Goal: Task Accomplishment & Management: Complete application form

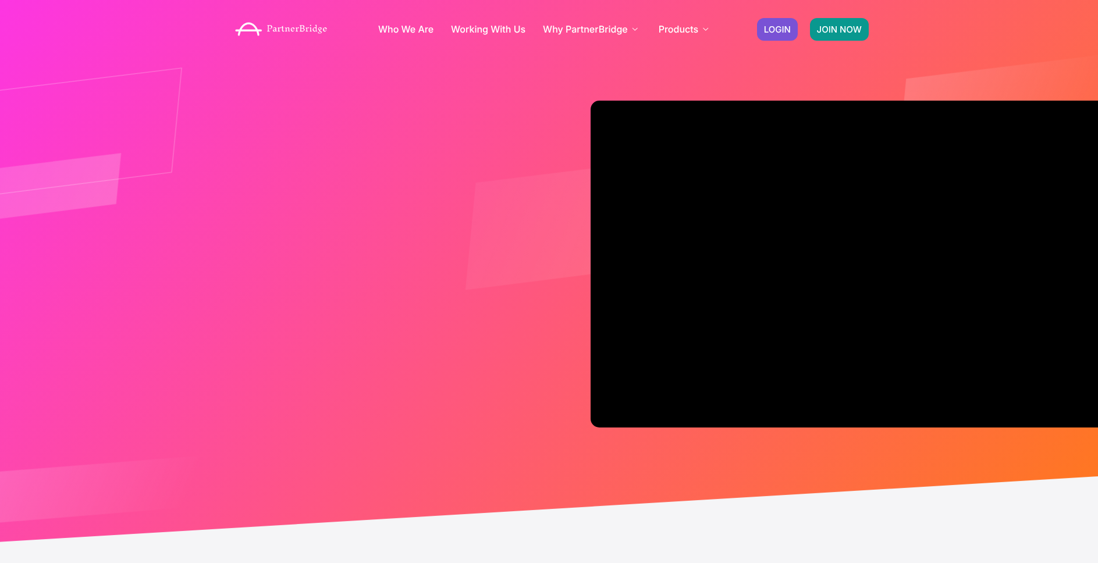
click at [818, 30] on span "JOIN NOW" at bounding box center [839, 29] width 45 height 9
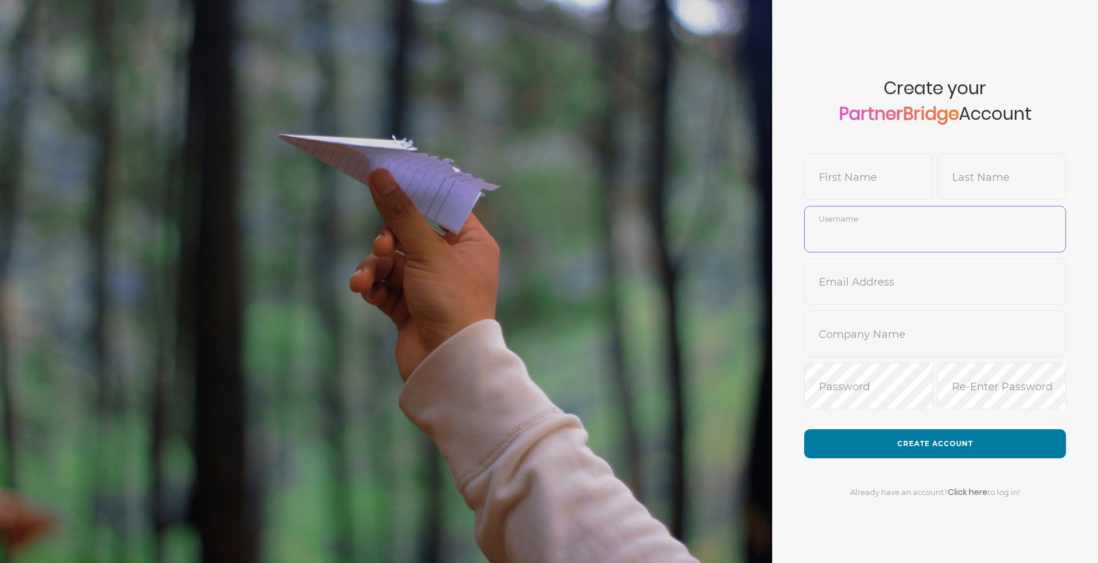
type input "DemoUser"
click at [865, 235] on input "DemoUser" at bounding box center [935, 238] width 261 height 28
click at [819, 276] on input "text" at bounding box center [935, 290] width 261 height 28
type input "jon@pendo.io"
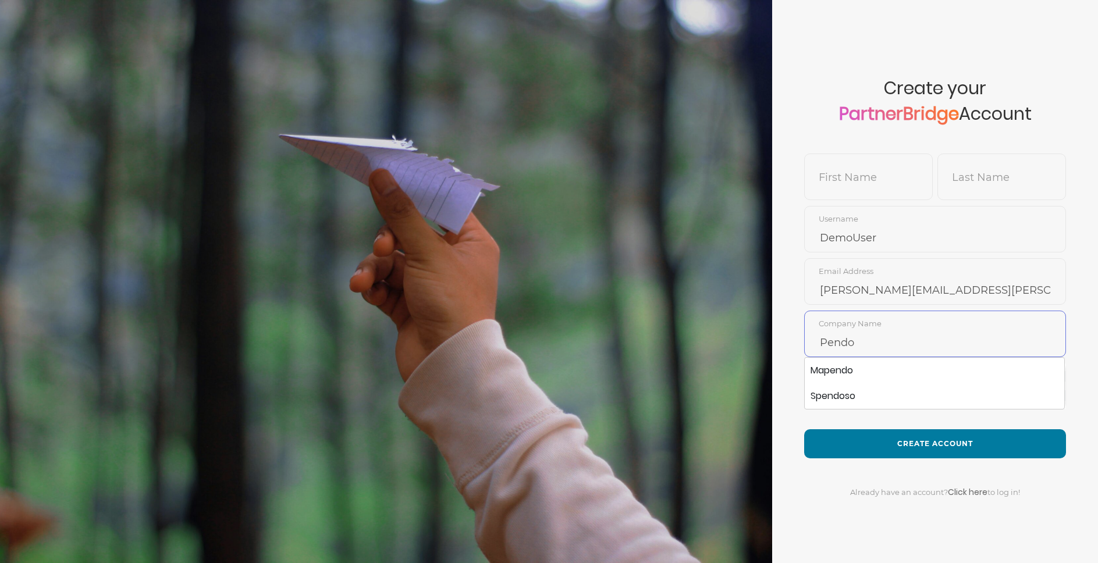
type input "Pendo"
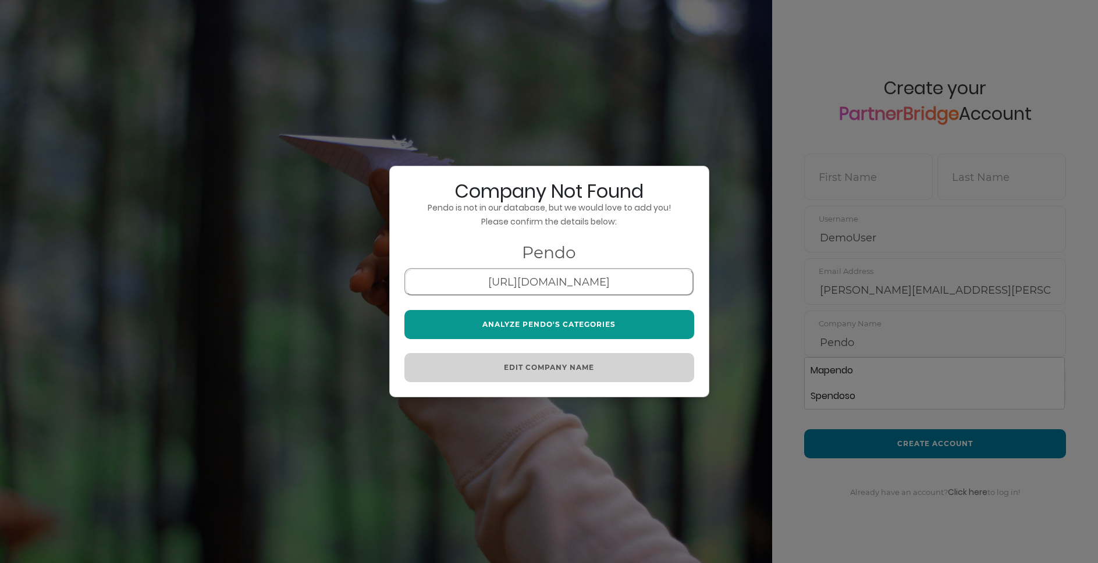
click at [591, 325] on button "Analyze Pendo's Categories" at bounding box center [550, 324] width 290 height 29
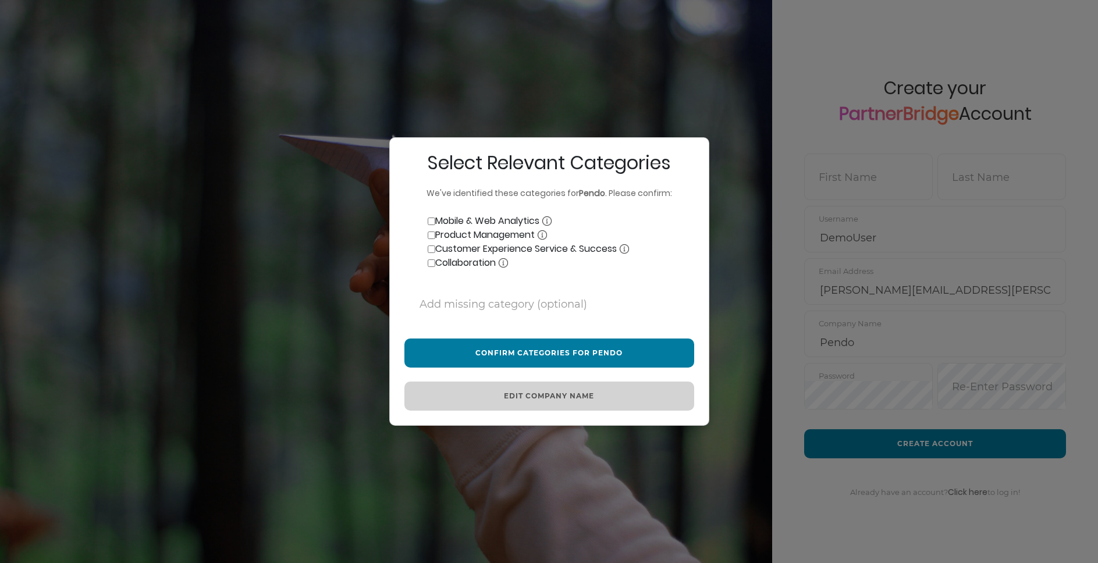
click at [494, 223] on label "Mobile & Web Analytics" at bounding box center [478, 221] width 147 height 14
click at [435, 223] on input "Mobile & Web Analytics" at bounding box center [432, 222] width 8 height 8
checkbox input "true"
click at [486, 234] on label "Product Management" at bounding box center [476, 235] width 143 height 14
click at [435, 234] on input "Product Management" at bounding box center [432, 236] width 8 height 8
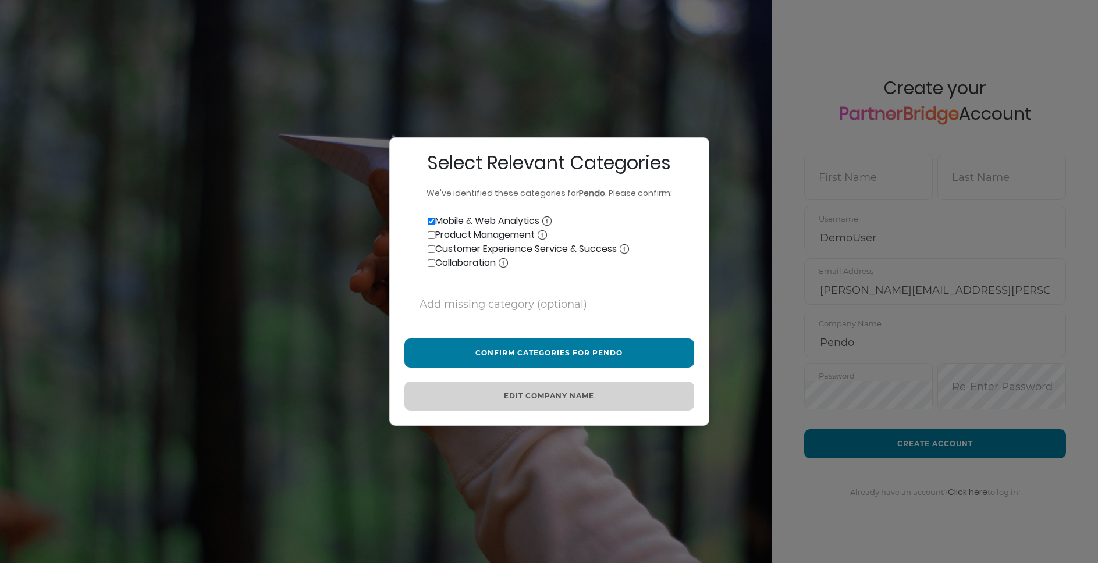
checkbox input "true"
click at [485, 246] on label "Customer Experience Service & Success" at bounding box center [517, 249] width 225 height 14
click at [435, 246] on input "Customer Experience Service & Success" at bounding box center [432, 250] width 8 height 8
checkbox input "true"
click at [478, 259] on label "Collaboration" at bounding box center [457, 263] width 104 height 14
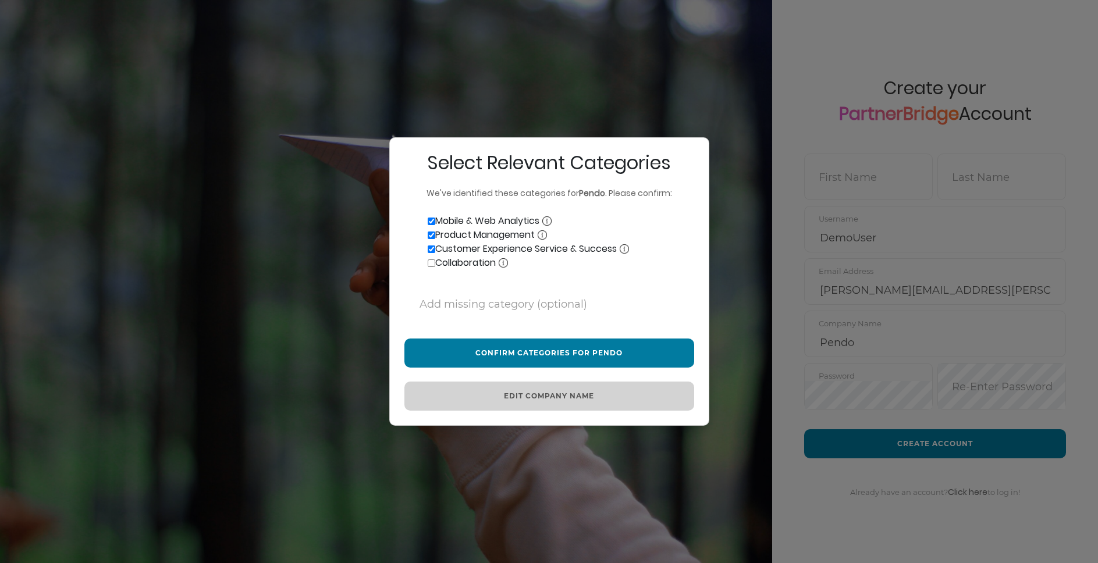
click at [435, 260] on input "Collaboration" at bounding box center [432, 264] width 8 height 8
checkbox input "true"
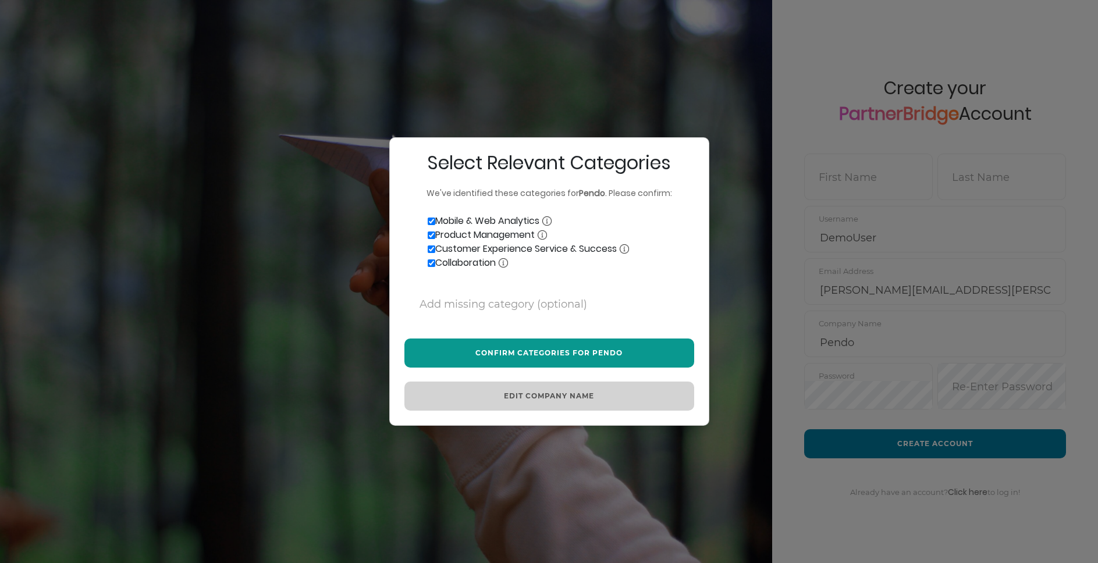
click at [529, 354] on button "Confirm Categories for Pendo" at bounding box center [550, 353] width 290 height 29
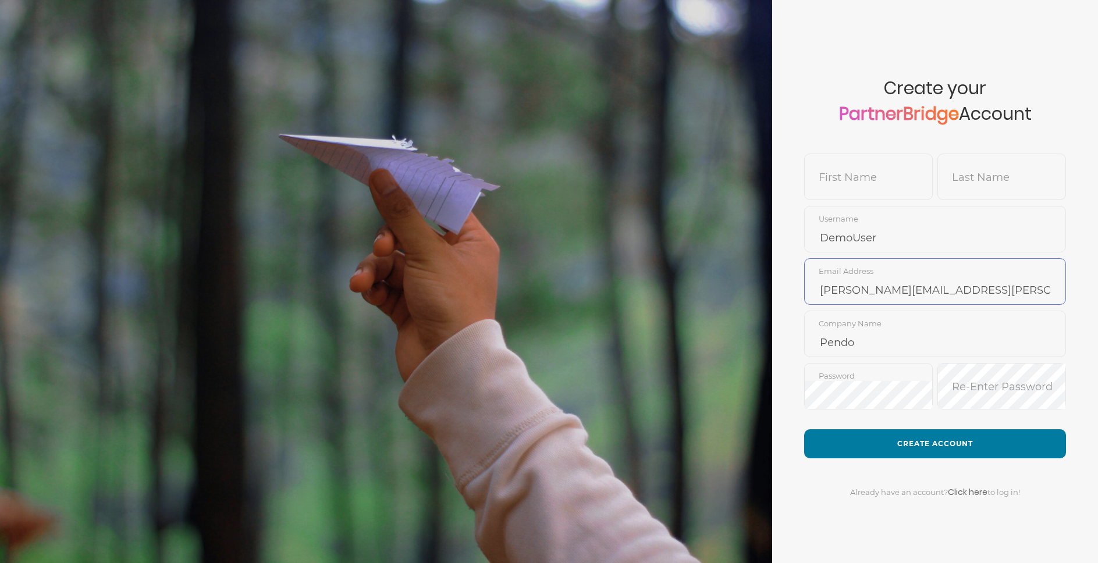
click at [851, 290] on input "jon@pendo.io" at bounding box center [935, 290] width 261 height 28
drag, startPoint x: 851, startPoint y: 290, endPoint x: 893, endPoint y: 290, distance: 41.9
click at [893, 290] on input "jon@pendo.io" at bounding box center [935, 290] width 261 height 28
type input "[PERSON_NAME][EMAIL_ADDRESS][DOMAIN_NAME]"
click at [862, 329] on input "Vobile" at bounding box center [935, 343] width 261 height 28
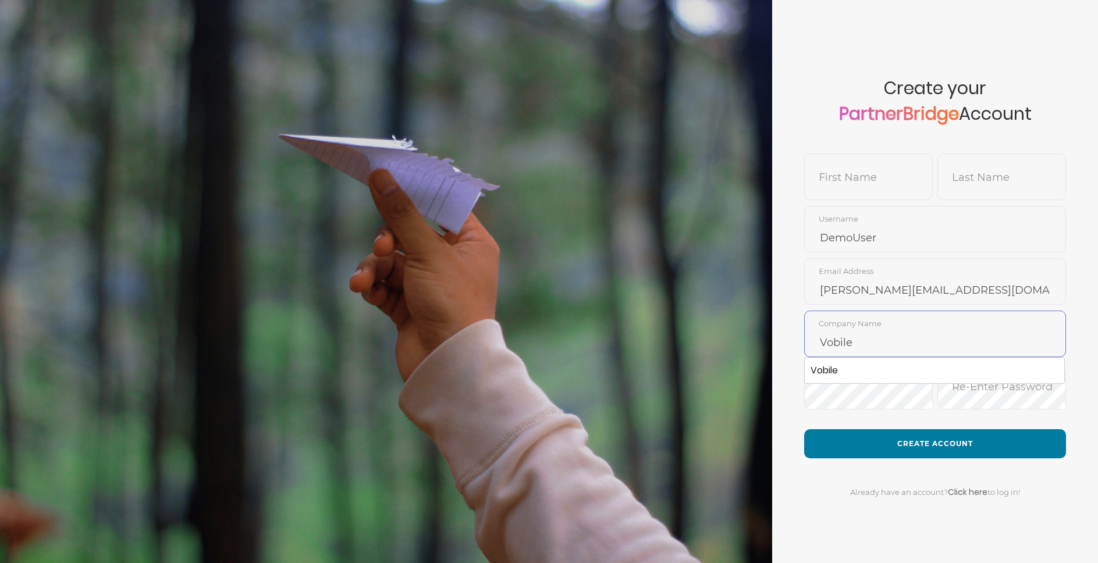
type input "®Vobile"
type input "DemoUser"
click at [860, 286] on input "text" at bounding box center [935, 290] width 261 height 28
type input "[PERSON_NAME][EMAIL_ADDRESS][DOMAIN_NAME]"
type input "Vobile"
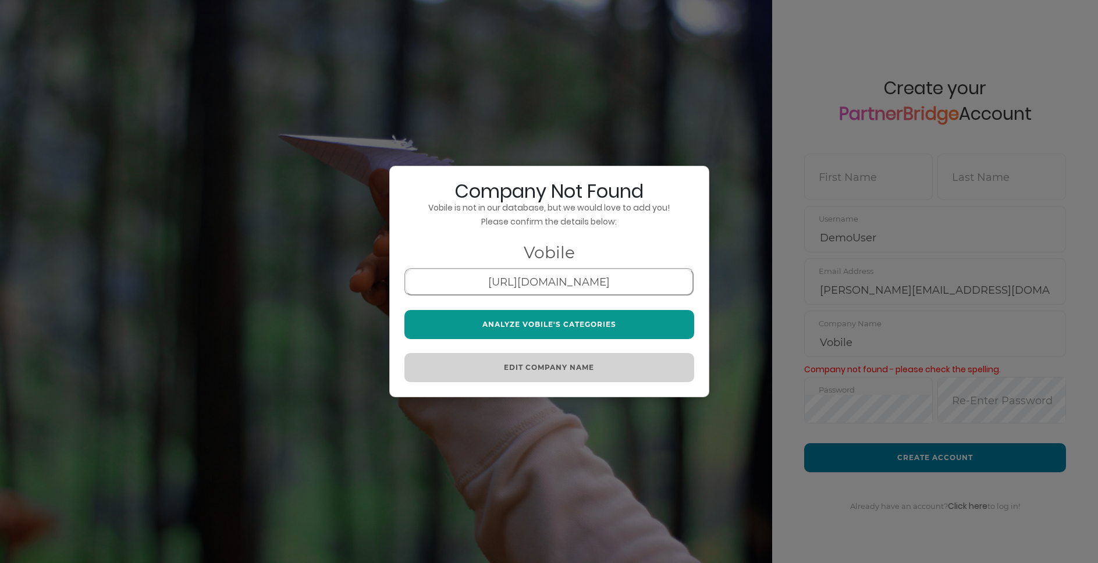
click at [644, 313] on button "Analyze Vobile's Categories" at bounding box center [550, 324] width 290 height 29
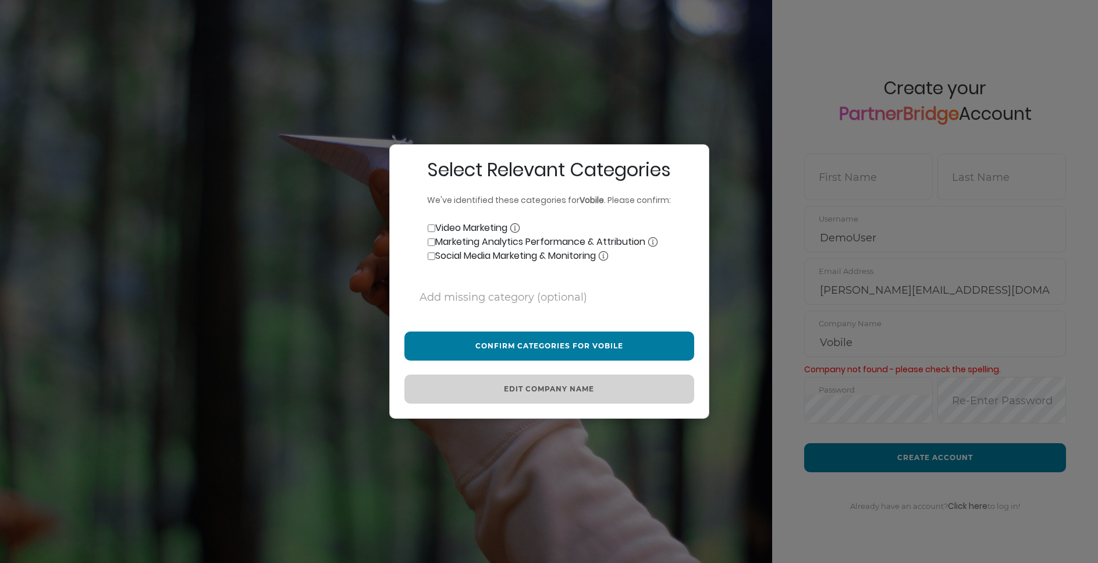
click at [481, 231] on label "Video Marketing" at bounding box center [462, 228] width 115 height 14
click at [435, 231] on input "Video Marketing" at bounding box center [432, 229] width 8 height 8
checkbox input "true"
drag, startPoint x: 478, startPoint y: 238, endPoint x: 471, endPoint y: 250, distance: 13.9
click at [478, 239] on label "Marketing Analytics Performance & Attribution" at bounding box center [531, 242] width 253 height 14
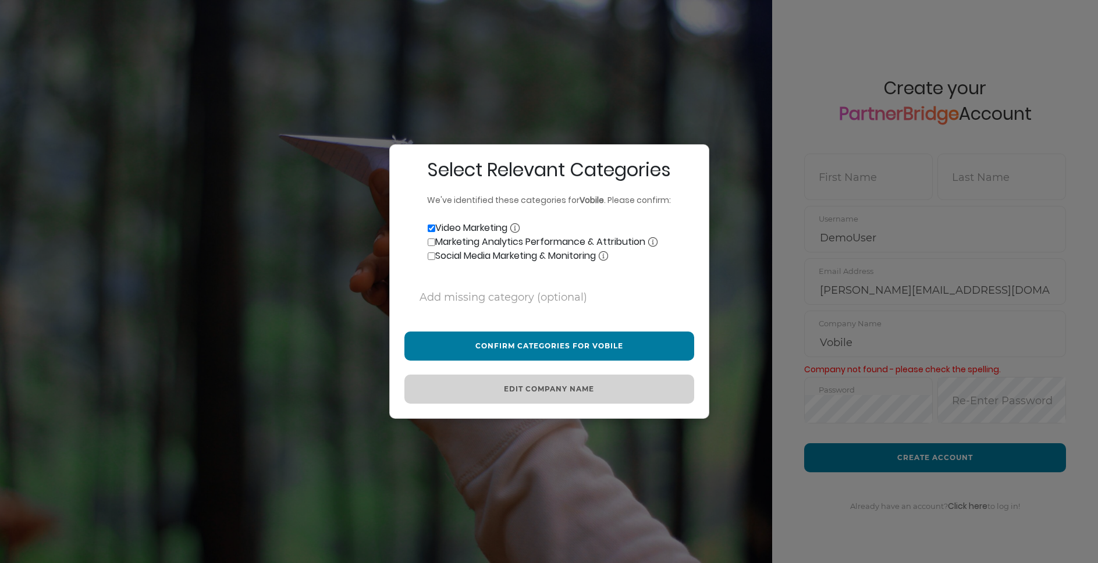
click at [435, 239] on input "Marketing Analytics Performance & Attribution" at bounding box center [432, 243] width 8 height 8
checkbox input "true"
click at [471, 251] on label "Social Media Marketing & Monitoring" at bounding box center [507, 256] width 204 height 14
click at [435, 253] on input "Social Media Marketing & Monitoring" at bounding box center [432, 257] width 8 height 8
checkbox input "true"
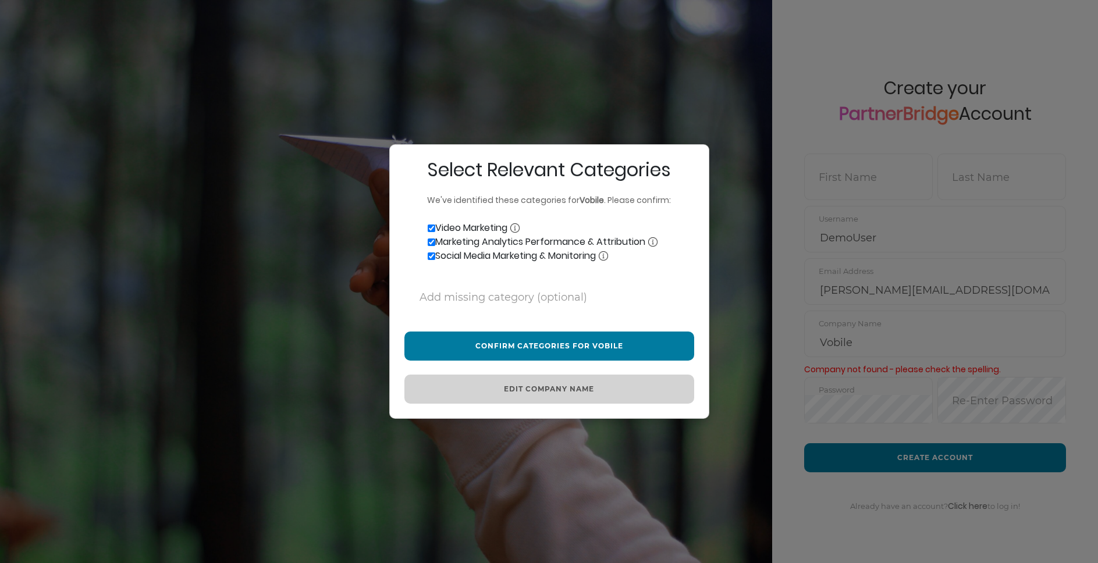
click at [531, 324] on div "Select Relevant Categories We've identified these categories for Vobile . Pleas…" at bounding box center [549, 281] width 320 height 275
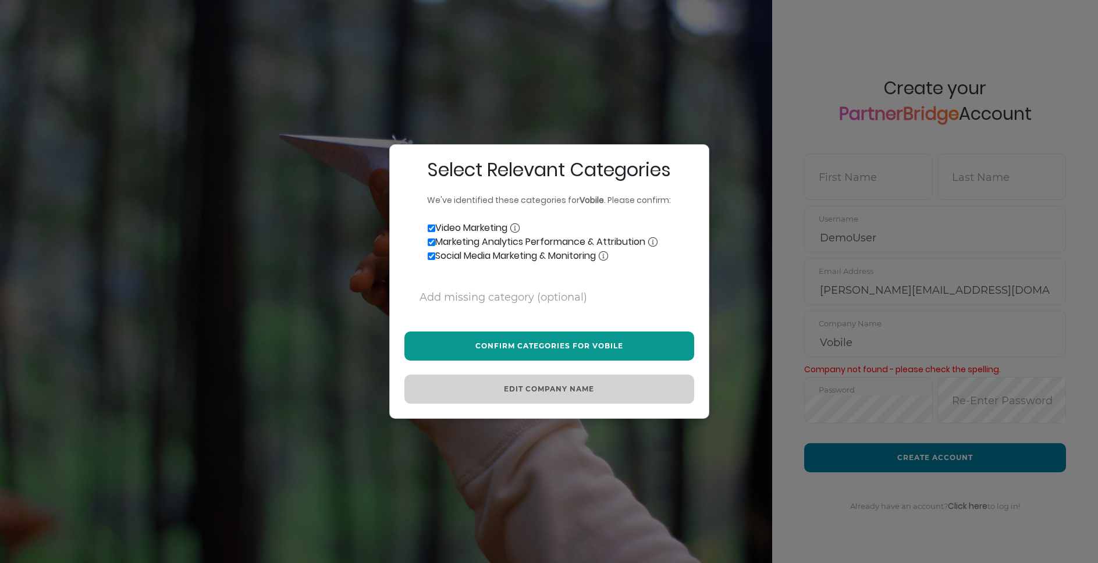
click at [533, 338] on button "Confirm Categories for Vobile" at bounding box center [550, 346] width 290 height 29
